Goal: Task Accomplishment & Management: Manage account settings

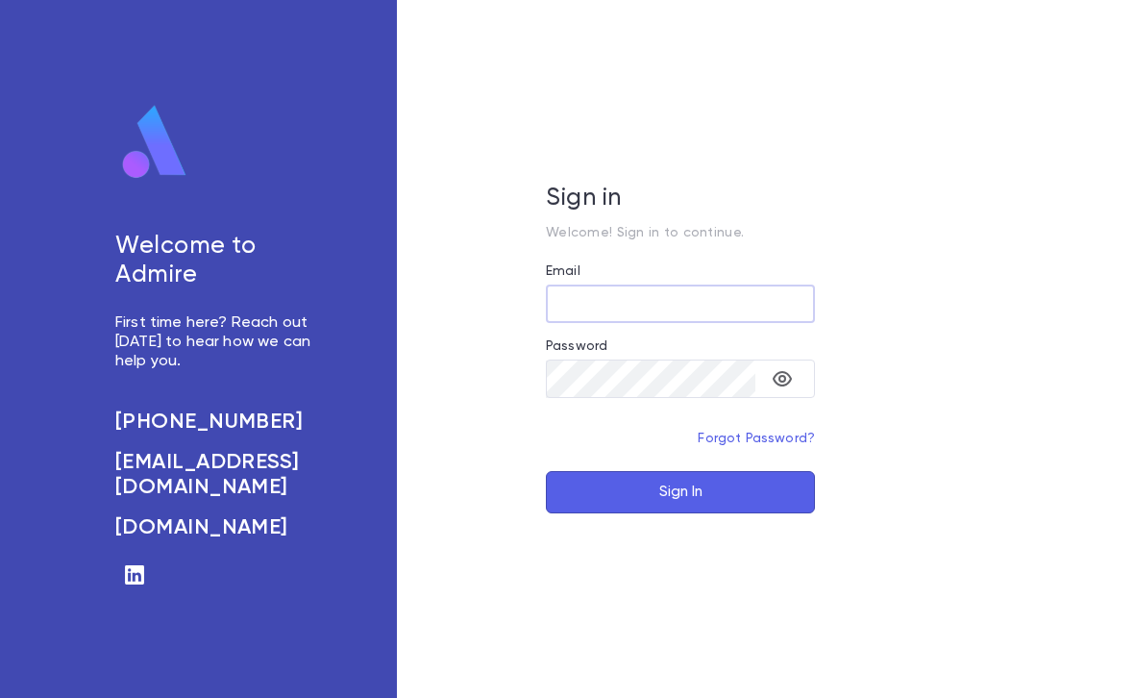
click at [708, 296] on input "Email" at bounding box center [680, 304] width 269 height 37
type input "**********"
click at [681, 492] on button "Sign In" at bounding box center [680, 492] width 269 height 42
